Goal: Navigation & Orientation: Find specific page/section

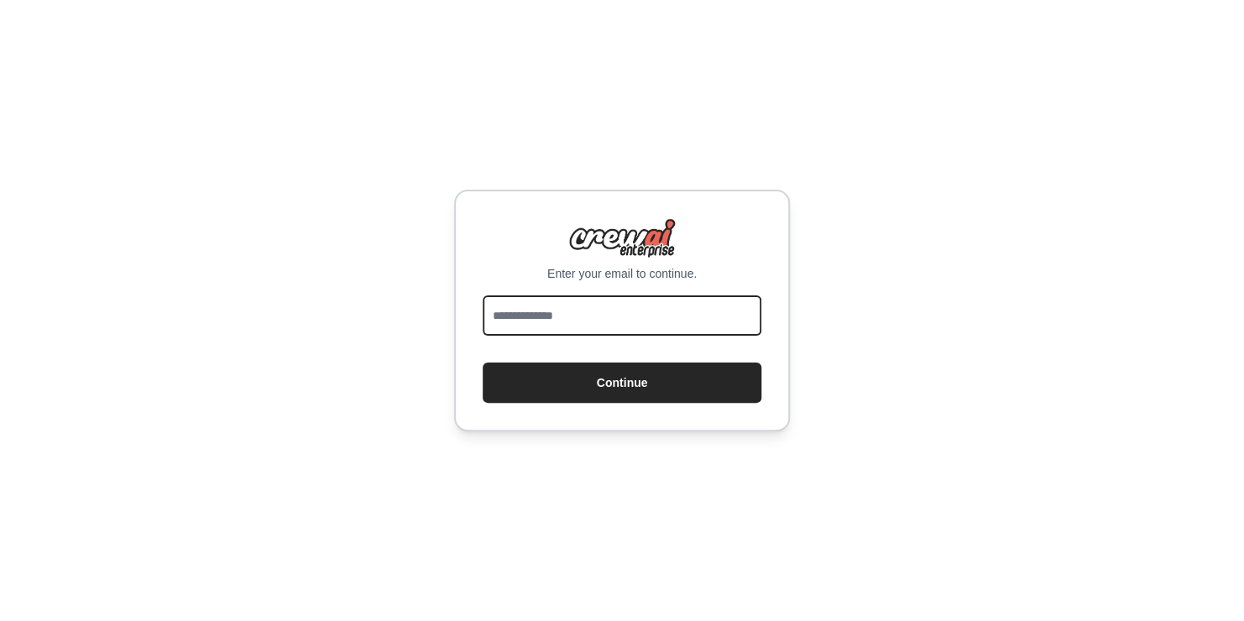
click at [651, 316] on input "email" at bounding box center [622, 315] width 279 height 40
type input "**********"
click at [483, 363] on button "Continue" at bounding box center [622, 383] width 279 height 40
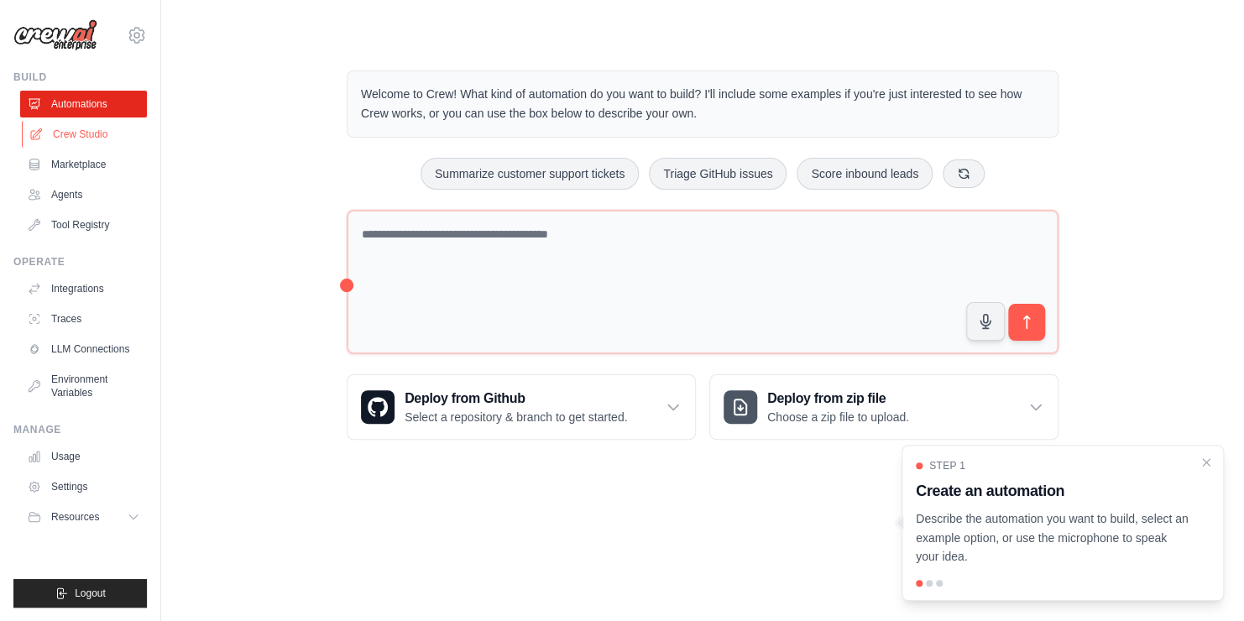
click at [122, 139] on link "Crew Studio" at bounding box center [85, 134] width 127 height 27
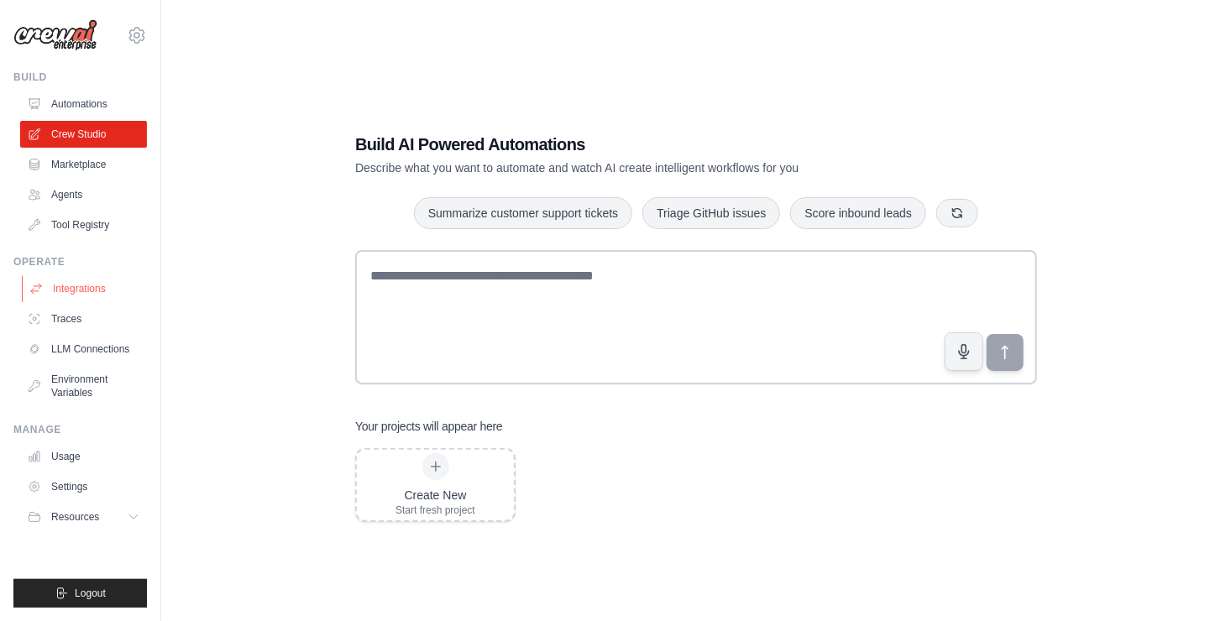
click at [97, 292] on link "Integrations" at bounding box center [85, 288] width 127 height 27
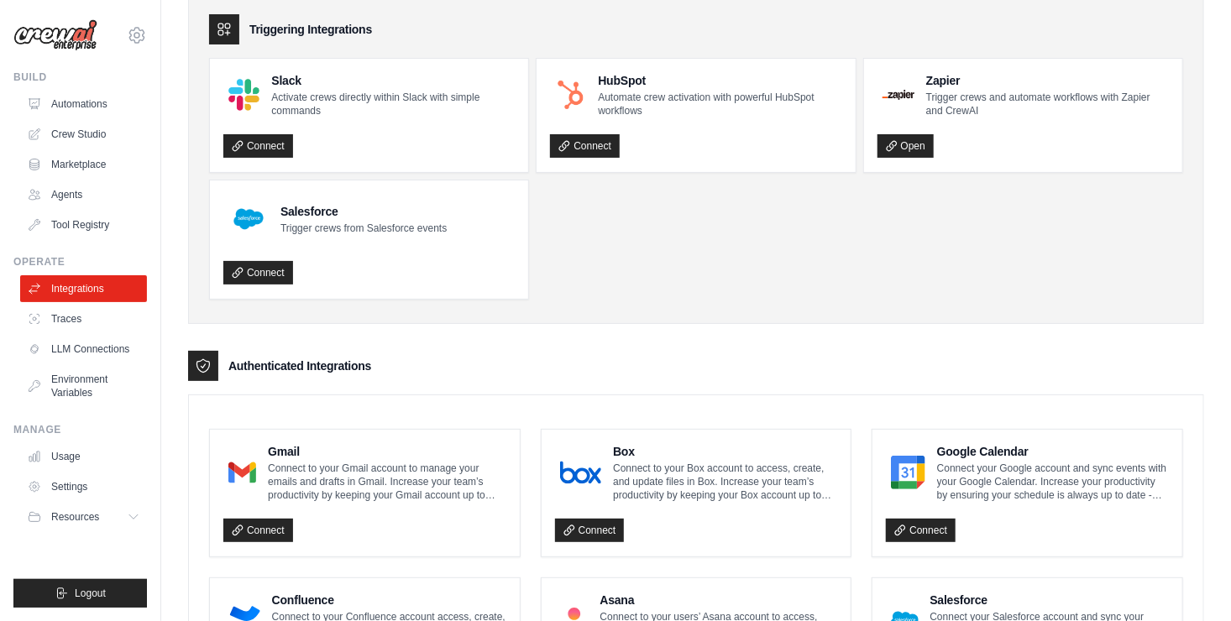
scroll to position [74, 0]
click at [91, 135] on link "Crew Studio" at bounding box center [85, 134] width 127 height 27
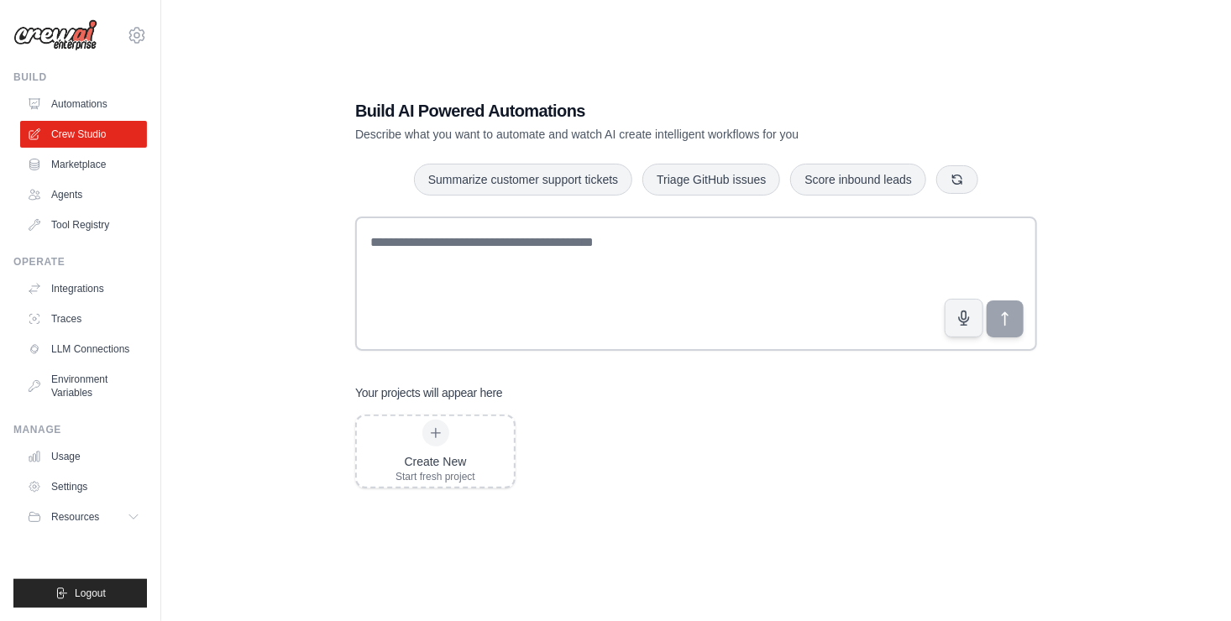
scroll to position [34, 0]
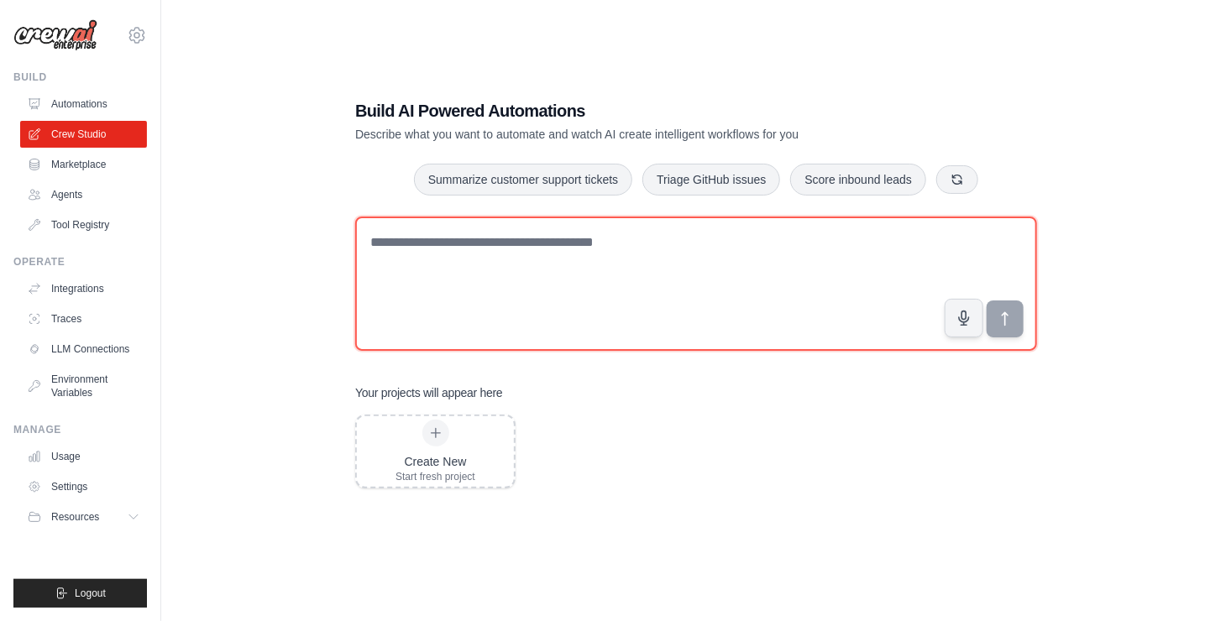
drag, startPoint x: 414, startPoint y: 301, endPoint x: 346, endPoint y: 300, distance: 68.0
click at [346, 300] on div "Build AI Powered Automations Describe what you want to automate and watch AI cr…" at bounding box center [696, 293] width 722 height 443
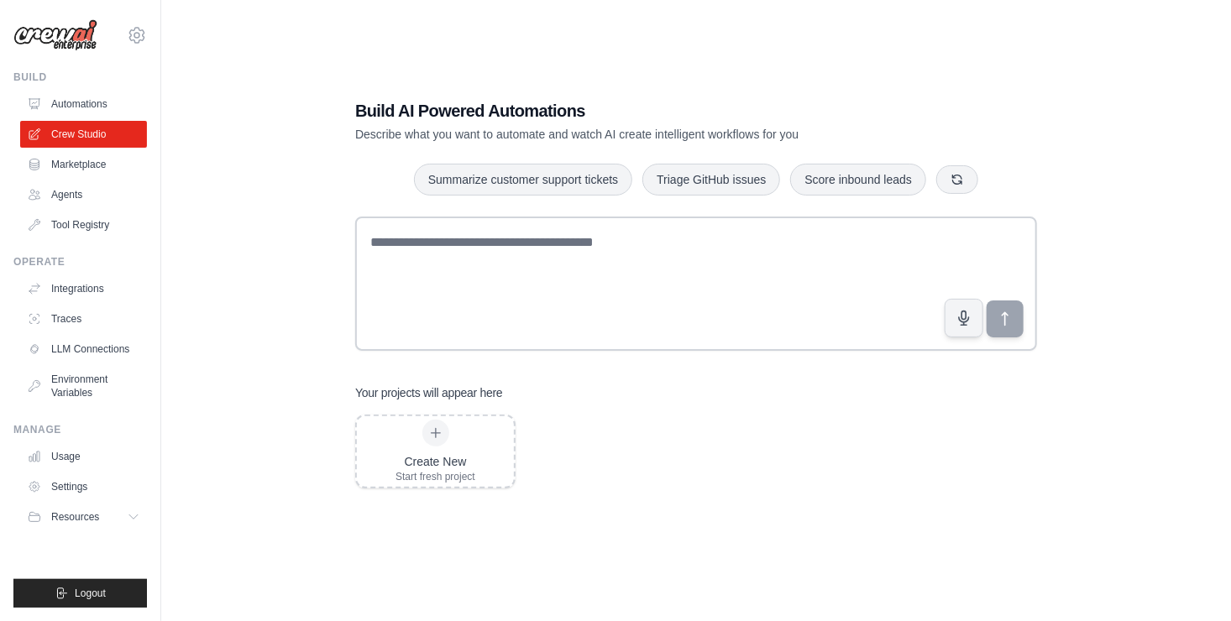
click at [1127, 425] on div "Build AI Powered Automations Describe what you want to automate and watch AI cr…" at bounding box center [696, 293] width 1016 height 621
